Goal: Complete application form: Complete application form

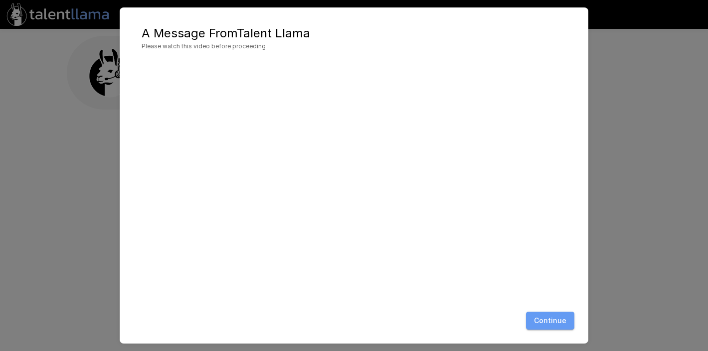
click at [555, 325] on button "Continue" at bounding box center [550, 321] width 48 height 18
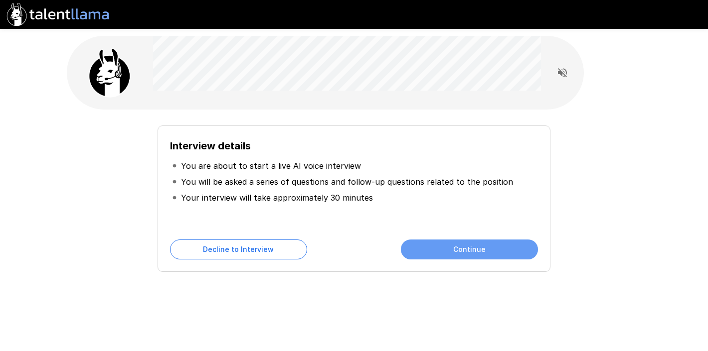
click at [485, 246] on button "Continue" at bounding box center [469, 250] width 137 height 20
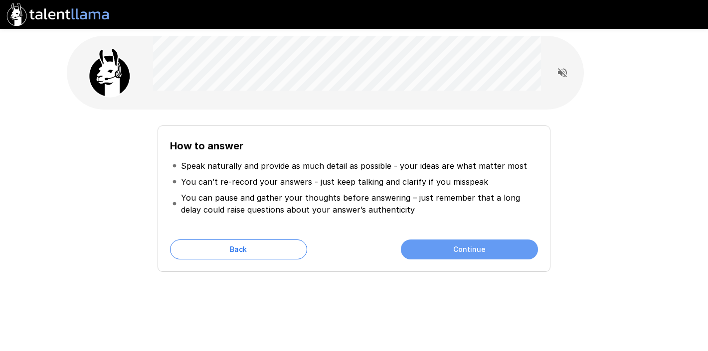
click at [518, 253] on button "Continue" at bounding box center [469, 250] width 137 height 20
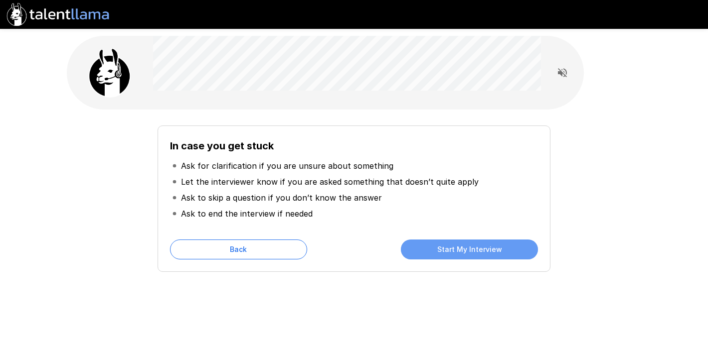
click at [518, 253] on button "Start My Interview" at bounding box center [469, 250] width 137 height 20
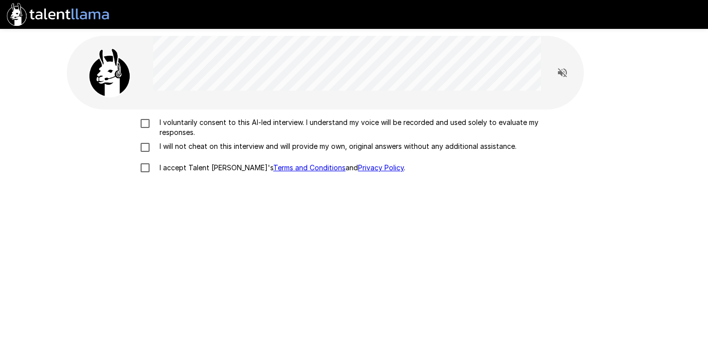
click at [425, 120] on p "I voluntarily consent to this AI-led interview. I understand my voice will be r…" at bounding box center [365, 128] width 418 height 20
click at [413, 145] on p "I will not cheat on this interview and will provide my own, original answers wi…" at bounding box center [336, 147] width 361 height 10
click at [175, 171] on p "I accept Talent Llama's Terms and Conditions and Privacy Policy ." at bounding box center [281, 168] width 250 height 10
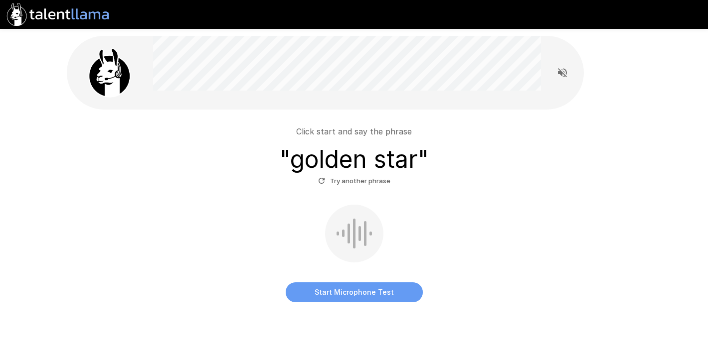
click at [398, 298] on button "Start Microphone Test" at bounding box center [354, 293] width 137 height 20
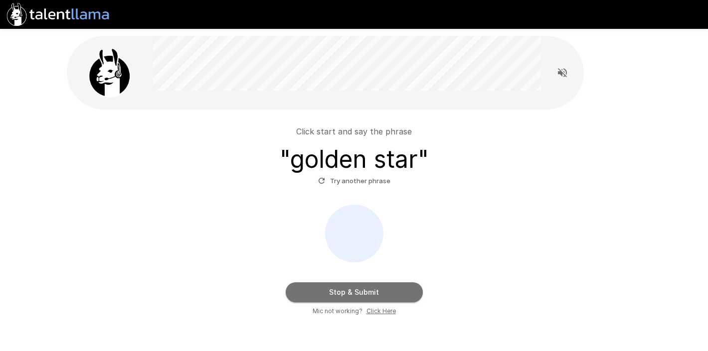
click at [398, 298] on button "Stop & Submit" at bounding box center [354, 293] width 137 height 20
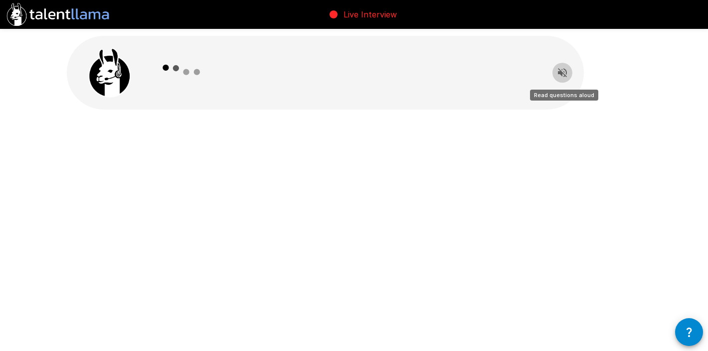
click at [562, 69] on icon "Read questions aloud" at bounding box center [562, 73] width 12 height 12
click at [684, 329] on icon "button" at bounding box center [689, 333] width 12 height 12
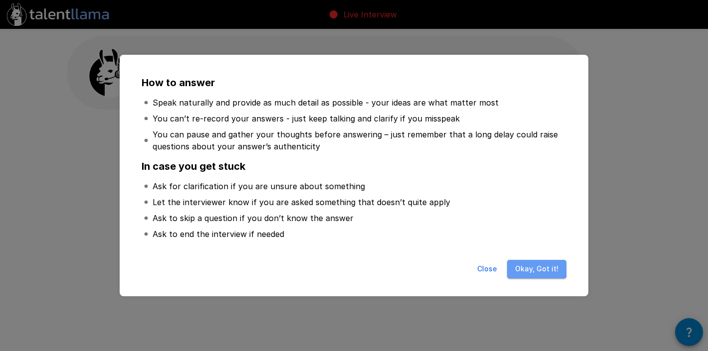
click at [538, 264] on button "Okay, Got it!" at bounding box center [536, 269] width 59 height 18
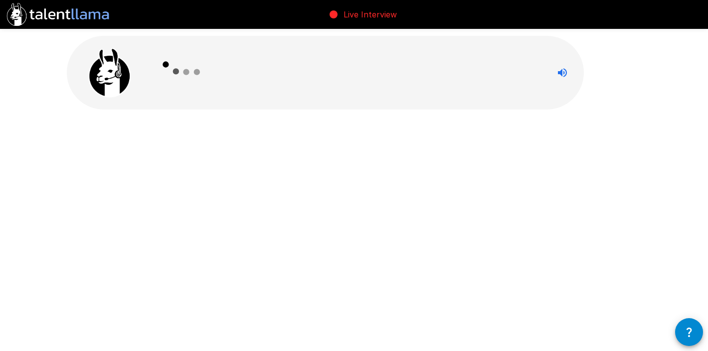
click at [430, 64] on div at bounding box center [347, 73] width 388 height 74
click at [692, 329] on icon "button" at bounding box center [689, 333] width 12 height 12
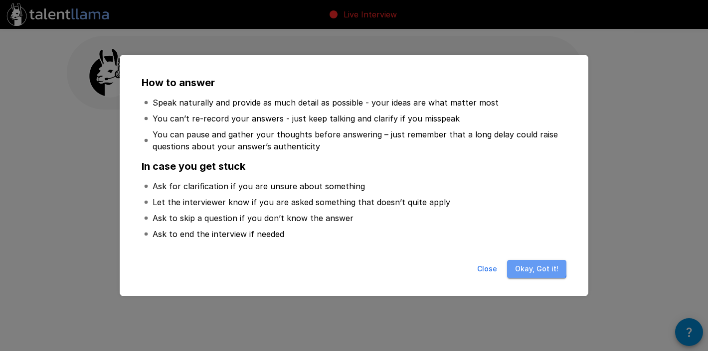
click at [529, 263] on button "Okay, Got it!" at bounding box center [536, 269] width 59 height 18
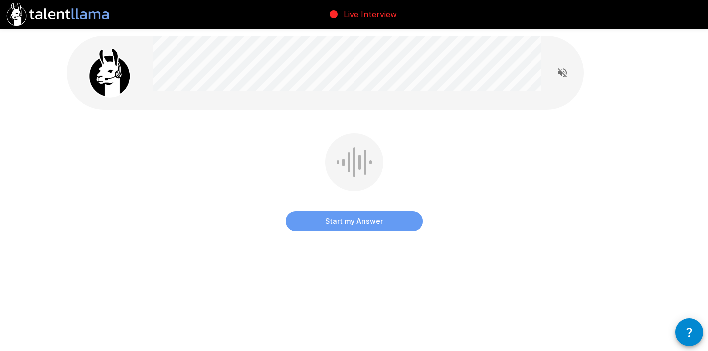
click at [353, 219] on button "Start my Answer" at bounding box center [354, 221] width 137 height 20
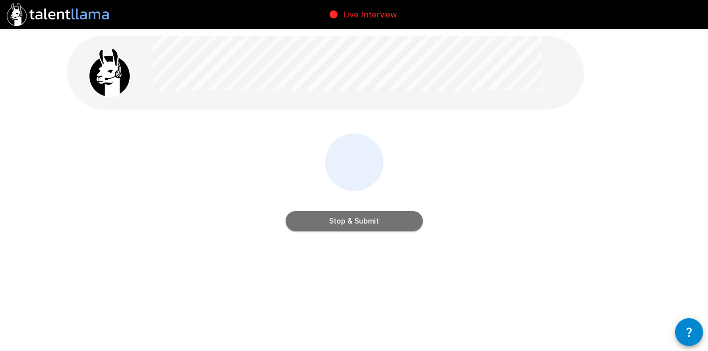
click at [353, 219] on button "Stop & Submit" at bounding box center [354, 221] width 137 height 20
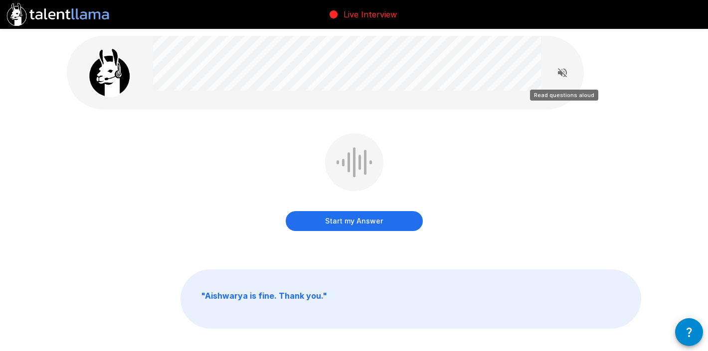
click at [560, 75] on icon "Read questions aloud" at bounding box center [562, 73] width 12 height 12
click at [373, 221] on button "Start my Answer" at bounding box center [354, 221] width 137 height 20
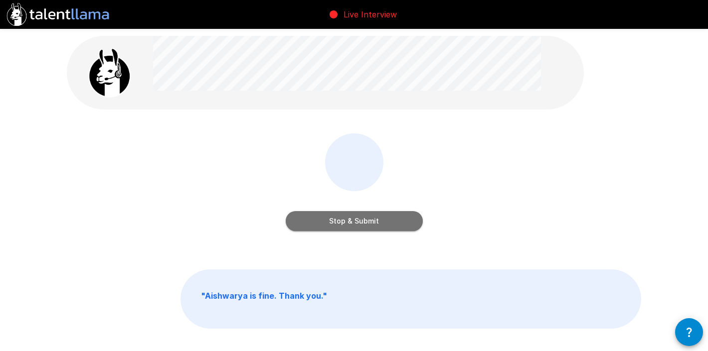
click at [403, 220] on button "Stop & Submit" at bounding box center [354, 221] width 137 height 20
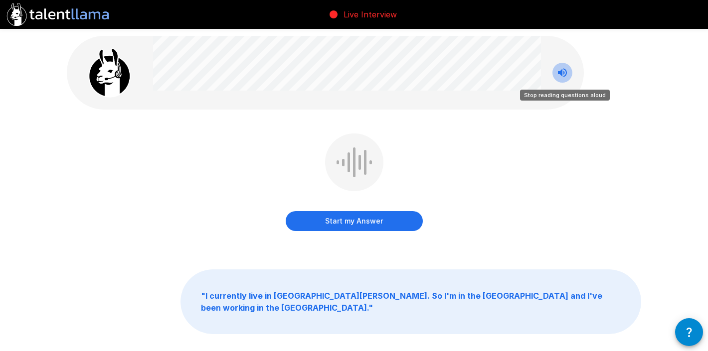
click at [558, 72] on icon "Stop reading questions aloud" at bounding box center [562, 72] width 9 height 9
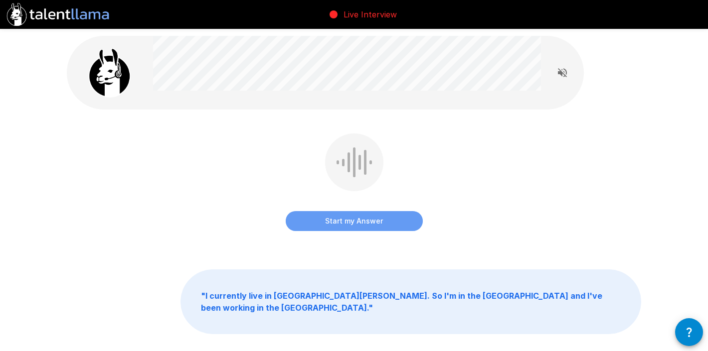
click at [354, 225] on button "Start my Answer" at bounding box center [354, 221] width 137 height 20
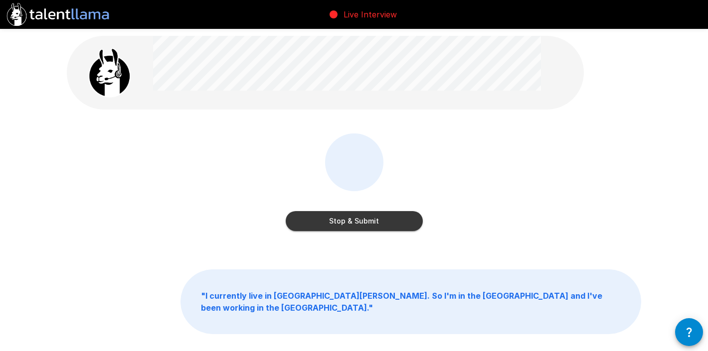
click at [384, 225] on button "Stop & Submit" at bounding box center [354, 221] width 137 height 20
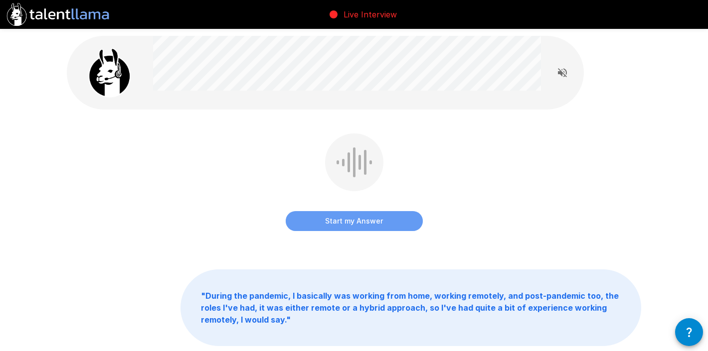
click at [378, 222] on button "Start my Answer" at bounding box center [354, 221] width 137 height 20
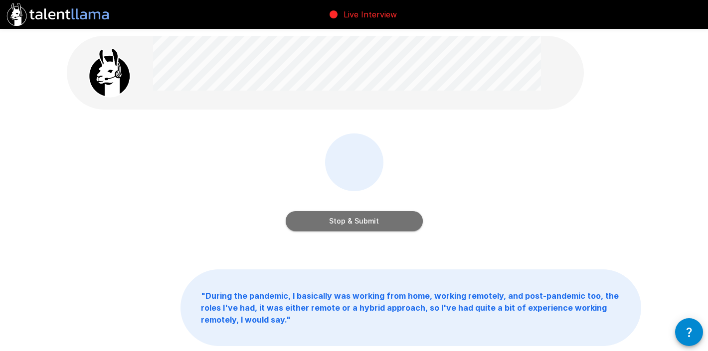
click at [364, 220] on button "Stop & Submit" at bounding box center [354, 221] width 137 height 20
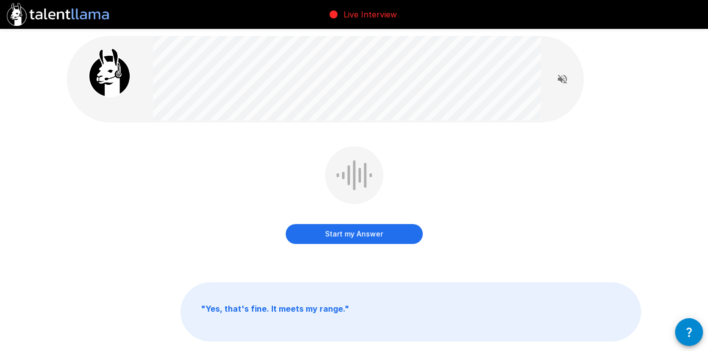
click at [362, 232] on button "Start my Answer" at bounding box center [354, 234] width 137 height 20
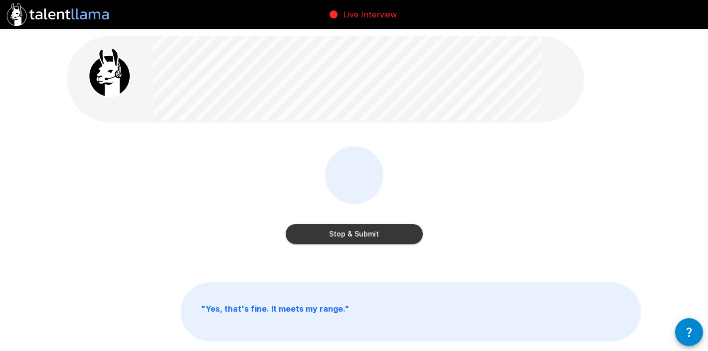
click at [318, 247] on div "Stop & Submit" at bounding box center [354, 198] width 137 height 102
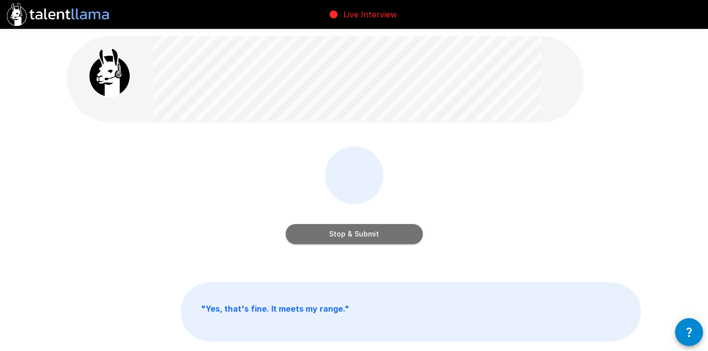
click at [336, 236] on button "Stop & Submit" at bounding box center [354, 234] width 137 height 20
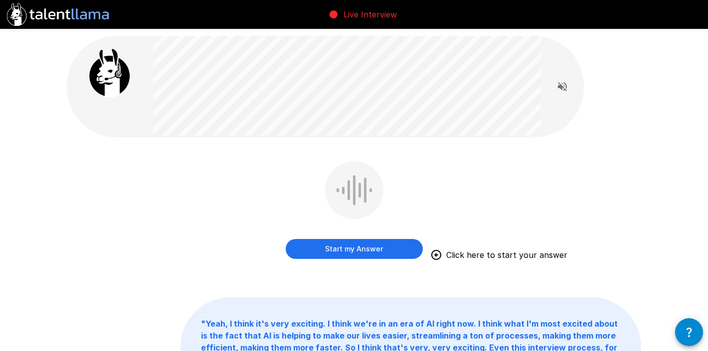
click at [333, 253] on button "Start my Answer" at bounding box center [354, 249] width 137 height 20
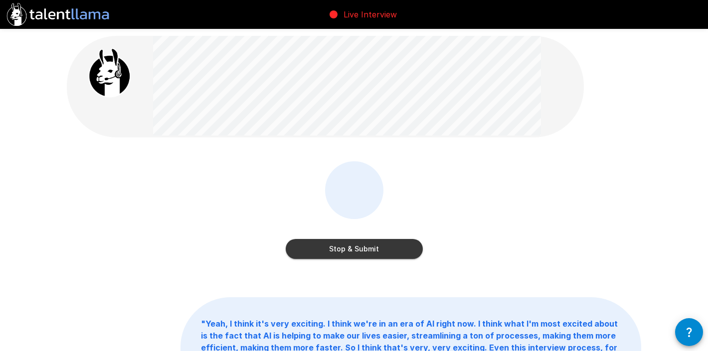
click at [393, 247] on button "Stop & Submit" at bounding box center [354, 249] width 137 height 20
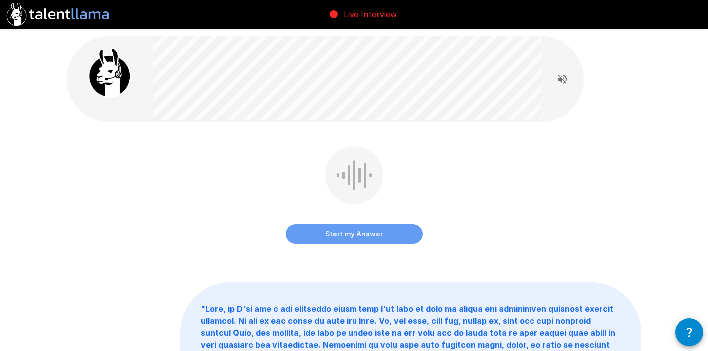
click at [399, 228] on button "Start my Answer" at bounding box center [354, 234] width 137 height 20
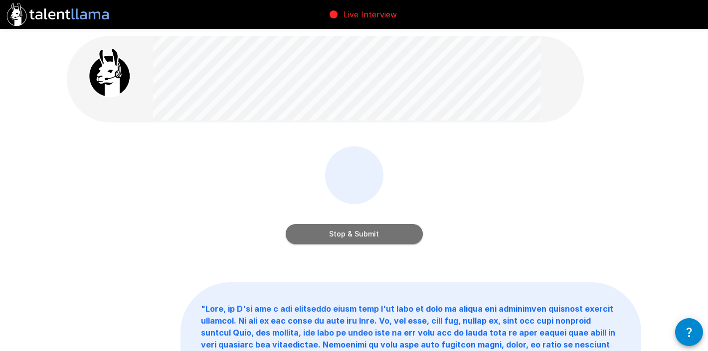
click at [351, 239] on button "Stop & Submit" at bounding box center [354, 234] width 137 height 20
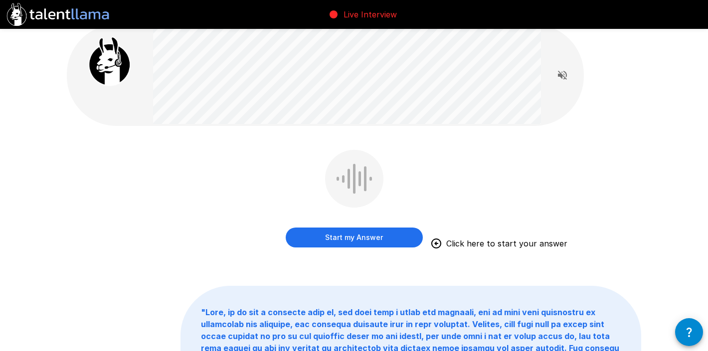
scroll to position [4, 0]
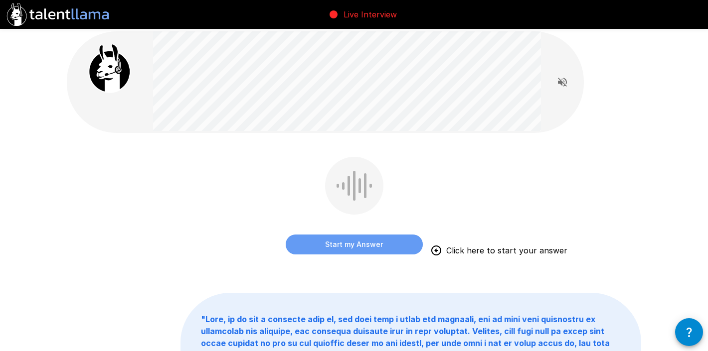
click at [397, 242] on button "Start my Answer" at bounding box center [354, 245] width 137 height 20
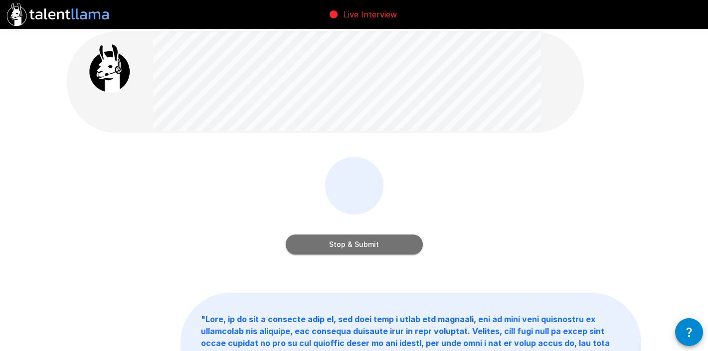
click at [391, 246] on button "Stop & Submit" at bounding box center [354, 245] width 137 height 20
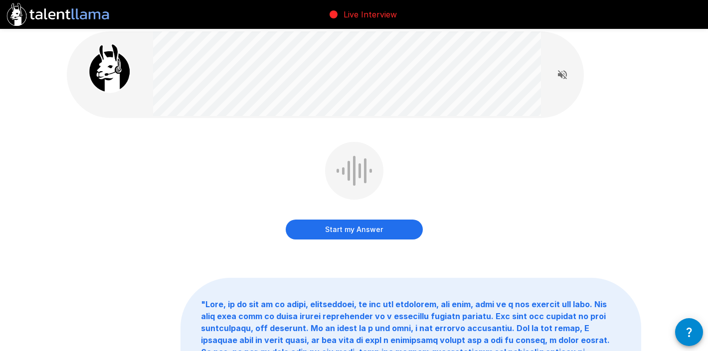
click at [395, 228] on button "Start my Answer" at bounding box center [354, 230] width 137 height 20
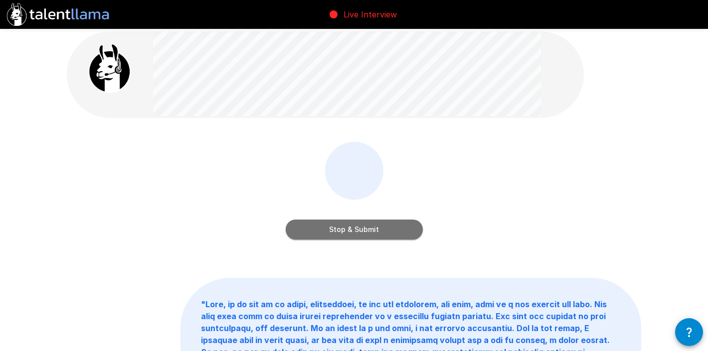
click at [378, 228] on button "Stop & Submit" at bounding box center [354, 230] width 137 height 20
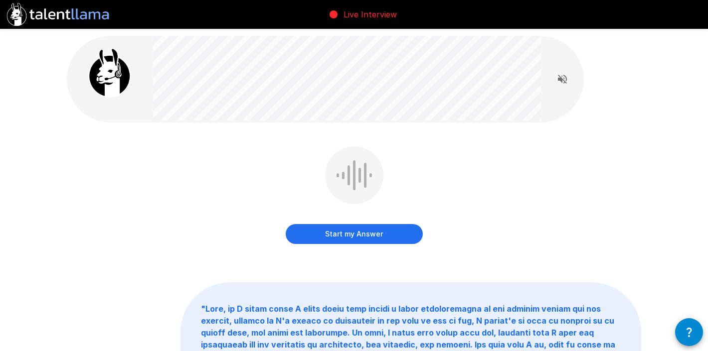
click at [390, 239] on button "Start my Answer" at bounding box center [354, 234] width 137 height 20
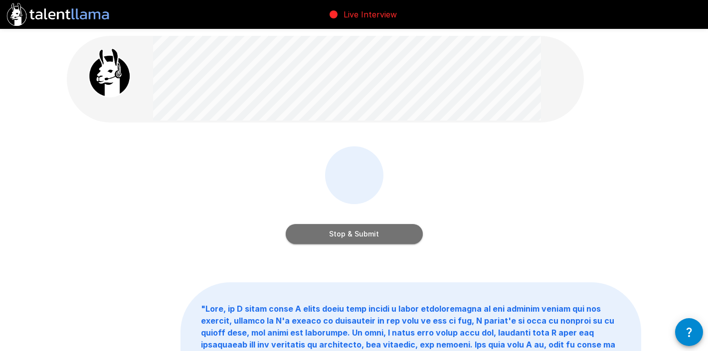
click at [415, 231] on button "Stop & Submit" at bounding box center [354, 234] width 137 height 20
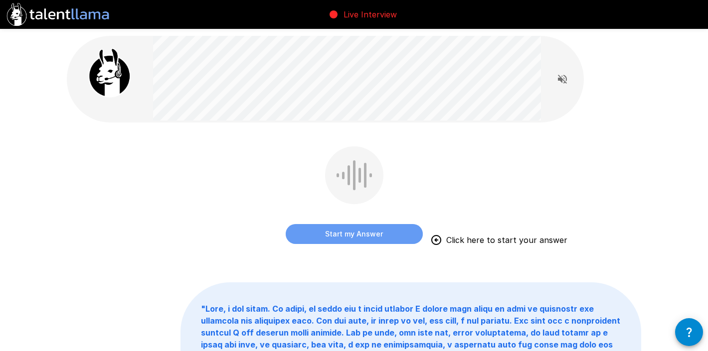
click at [393, 233] on button "Start my Answer" at bounding box center [354, 234] width 137 height 20
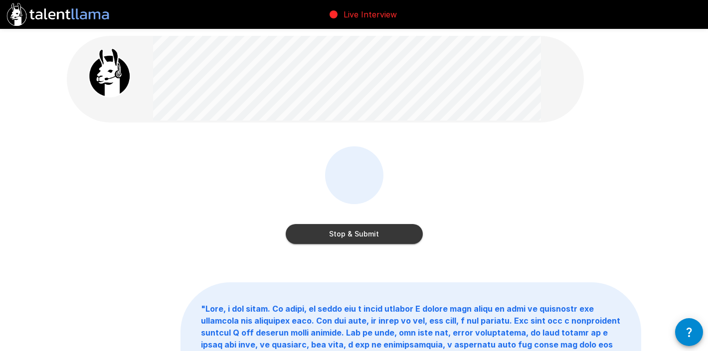
click at [389, 235] on button "Stop & Submit" at bounding box center [354, 234] width 137 height 20
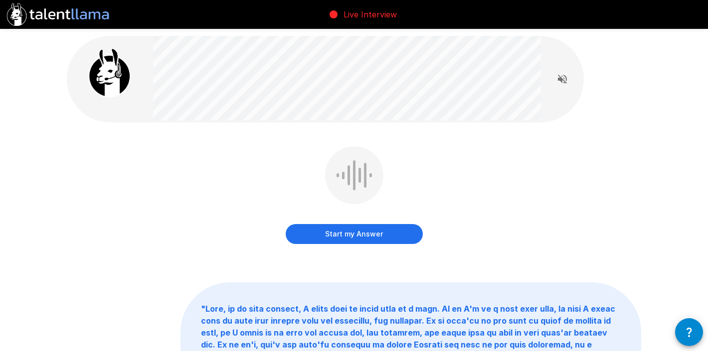
click at [392, 232] on button "Start my Answer" at bounding box center [354, 234] width 137 height 20
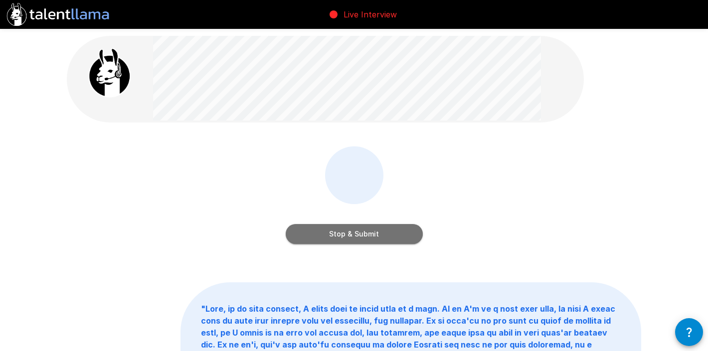
click at [382, 229] on button "Stop & Submit" at bounding box center [354, 234] width 137 height 20
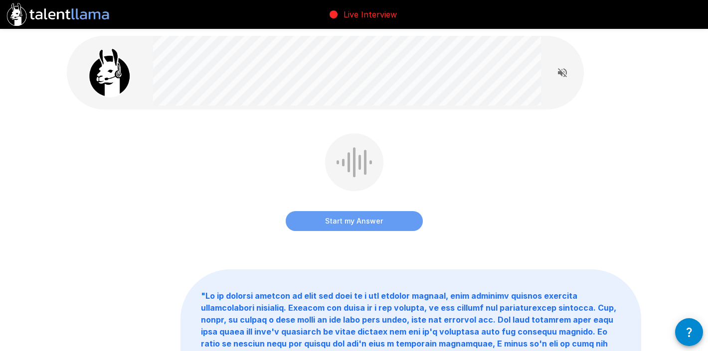
click at [390, 222] on button "Start my Answer" at bounding box center [354, 221] width 137 height 20
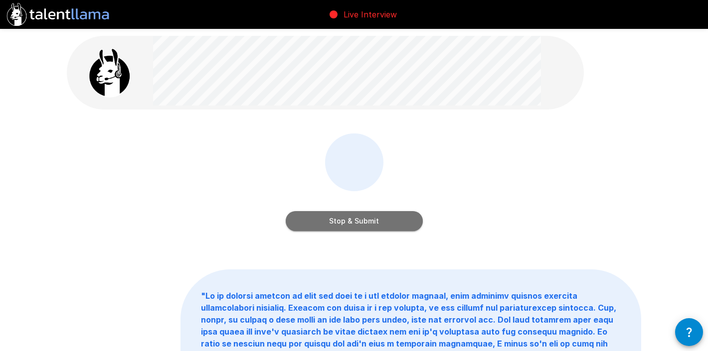
click at [401, 222] on button "Stop & Submit" at bounding box center [354, 221] width 137 height 20
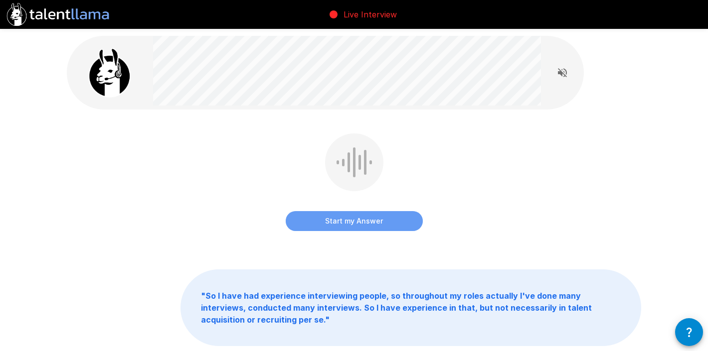
click at [403, 216] on button "Start my Answer" at bounding box center [354, 221] width 137 height 20
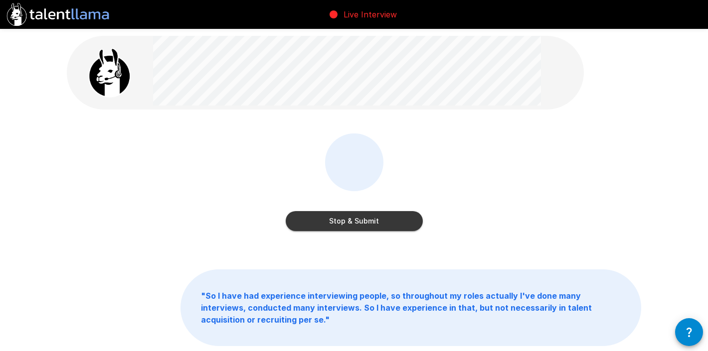
click at [381, 215] on button "Stop & Submit" at bounding box center [354, 221] width 137 height 20
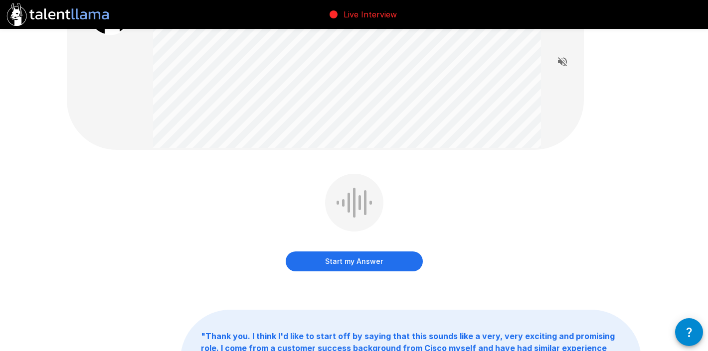
scroll to position [71, 0]
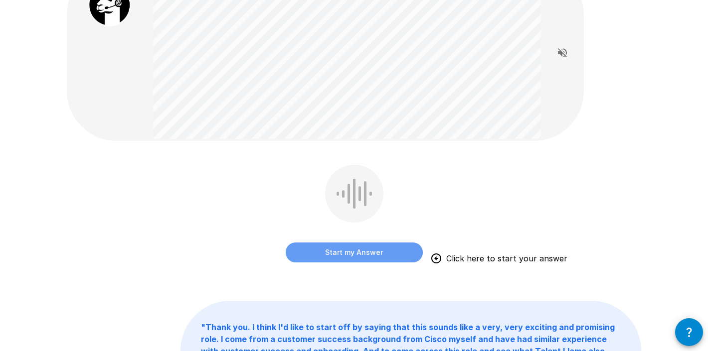
click at [377, 249] on button "Start my Answer" at bounding box center [354, 253] width 137 height 20
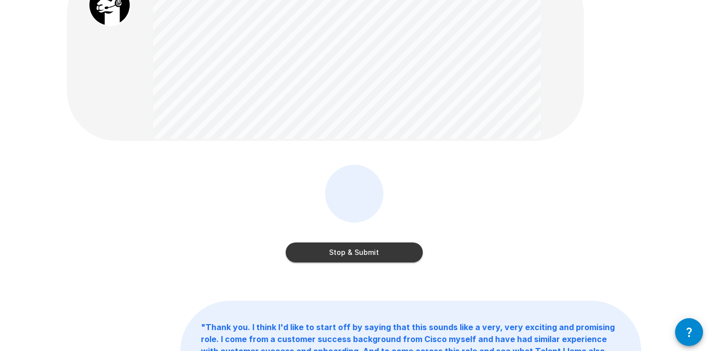
click at [372, 250] on button "Stop & Submit" at bounding box center [354, 253] width 137 height 20
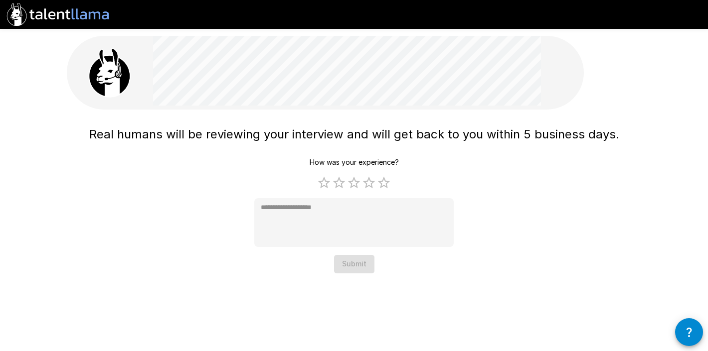
scroll to position [0, 0]
click at [371, 186] on label "4 Stars" at bounding box center [368, 182] width 15 height 15
type textarea "*"
click at [352, 275] on div "Real humans will be reviewing your interview and will get back to you within 5 …" at bounding box center [354, 157] width 598 height 314
click at [364, 264] on button "Submit" at bounding box center [354, 264] width 40 height 18
